Goal: Navigation & Orientation: Find specific page/section

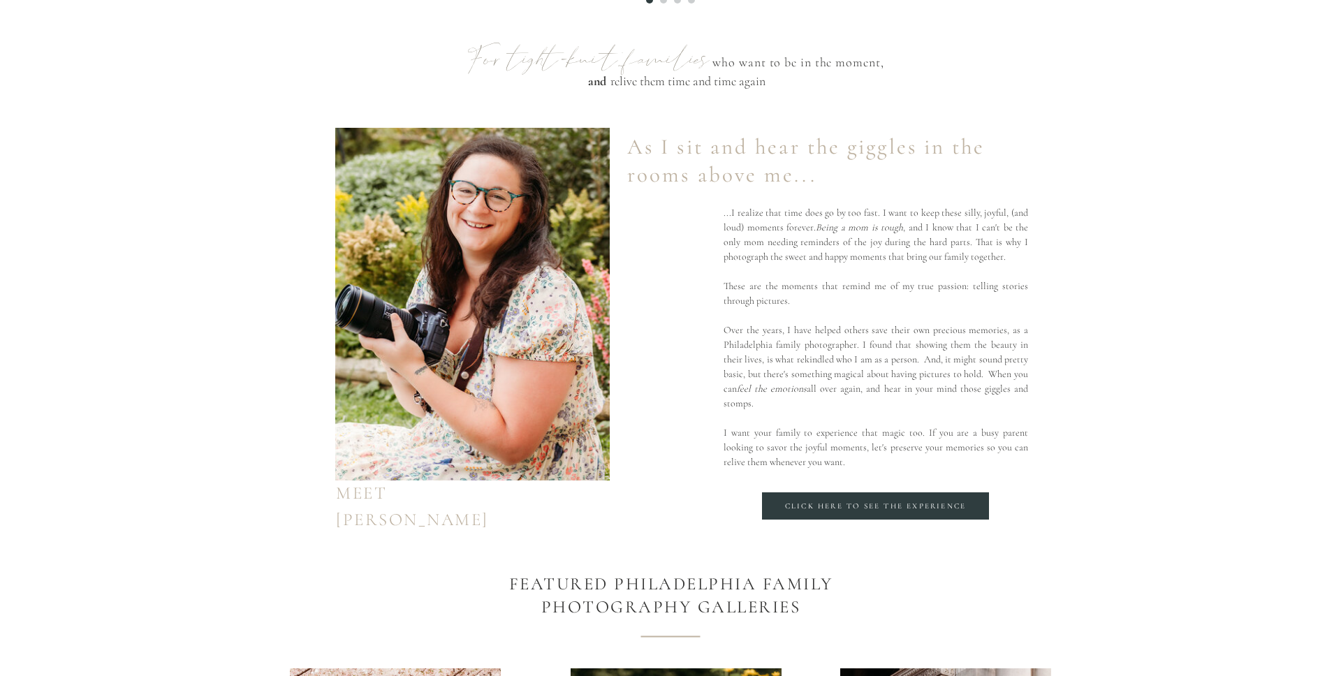
scroll to position [872, 0]
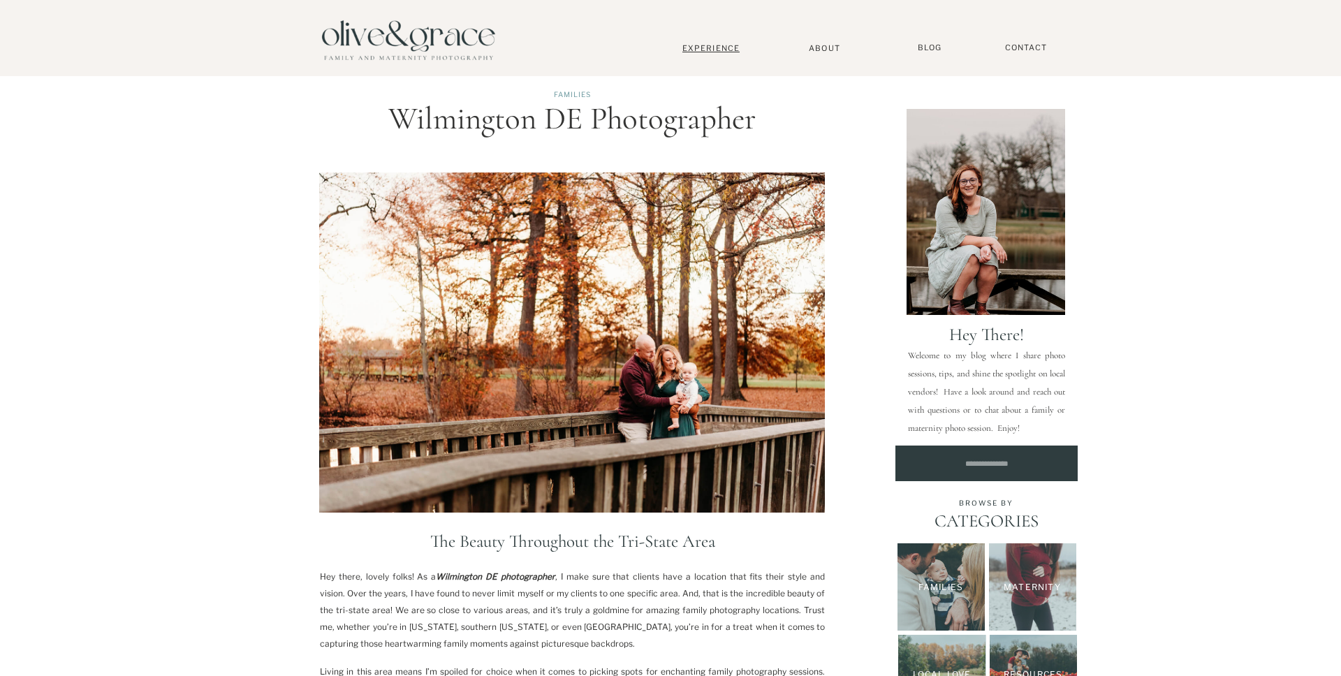
click at [712, 52] on nav "Experience" at bounding box center [711, 48] width 92 height 10
